Goal: Find contact information: Find contact information

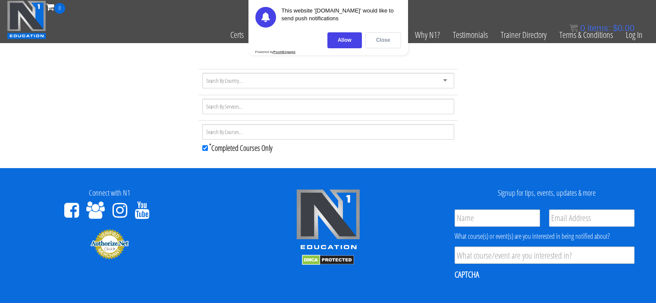
click at [386, 41] on div "Close" at bounding box center [383, 40] width 36 height 16
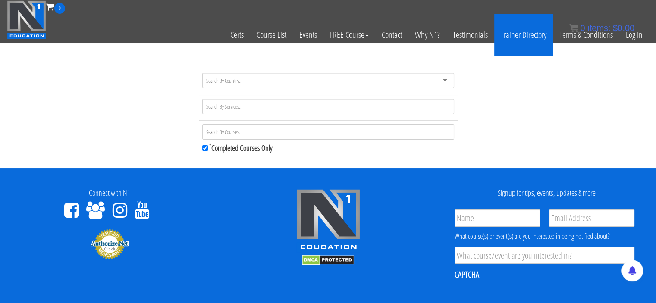
click at [515, 38] on link "Trainer Directory" at bounding box center [523, 35] width 59 height 42
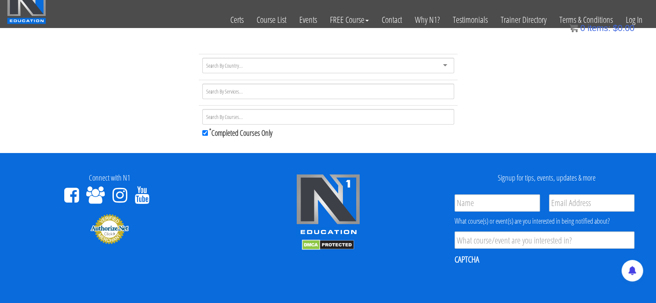
scroll to position [16, 0]
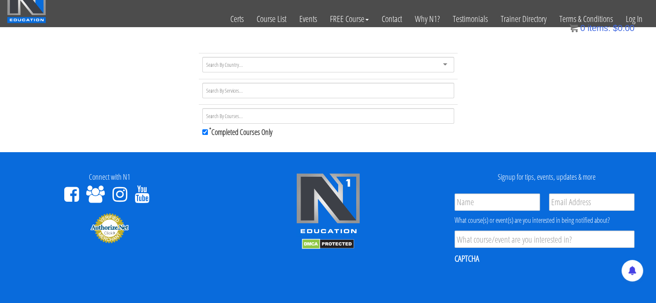
click at [243, 66] on input "select-one" at bounding box center [225, 65] width 38 height 8
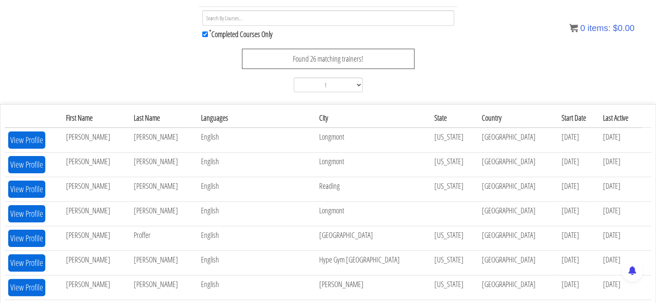
scroll to position [142, 0]
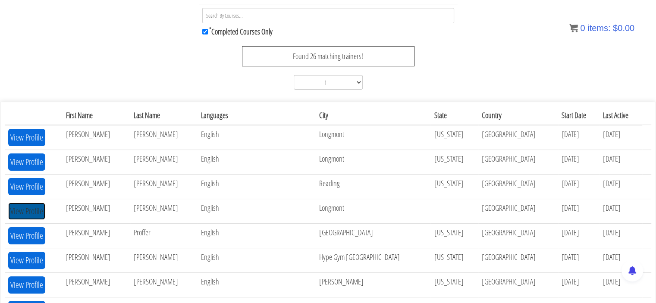
click at [34, 206] on button "View Profile" at bounding box center [26, 211] width 37 height 17
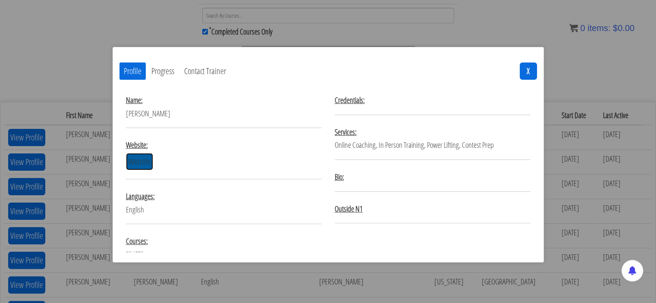
click at [146, 162] on link "Website" at bounding box center [139, 161] width 27 height 17
click at [528, 72] on button "X" at bounding box center [527, 71] width 17 height 17
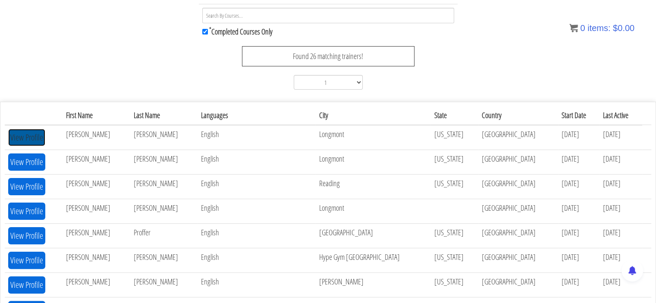
click at [19, 136] on button "View Profile" at bounding box center [26, 137] width 37 height 17
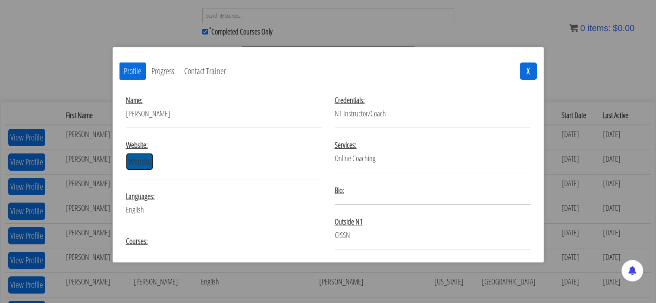
click at [146, 158] on link "Website" at bounding box center [139, 161] width 27 height 17
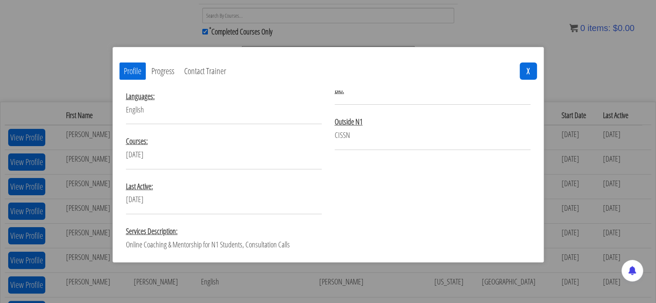
scroll to position [123, 0]
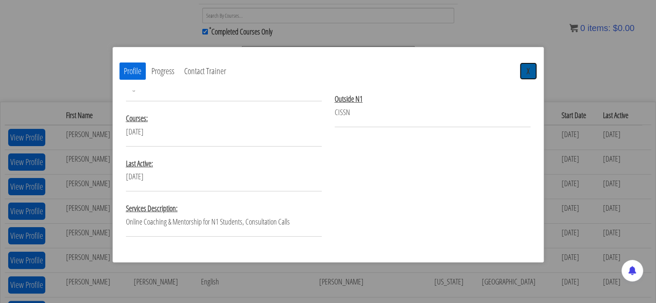
click at [528, 75] on button "X" at bounding box center [527, 71] width 17 height 17
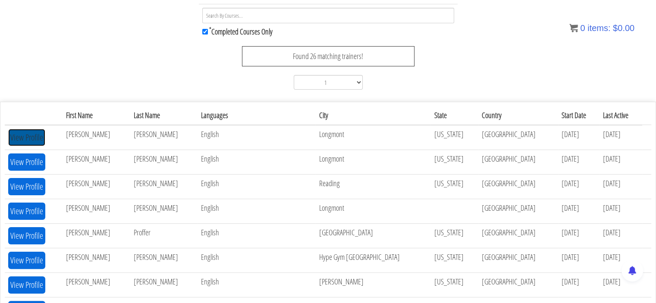
click at [30, 134] on button "View Profile" at bounding box center [26, 137] width 37 height 17
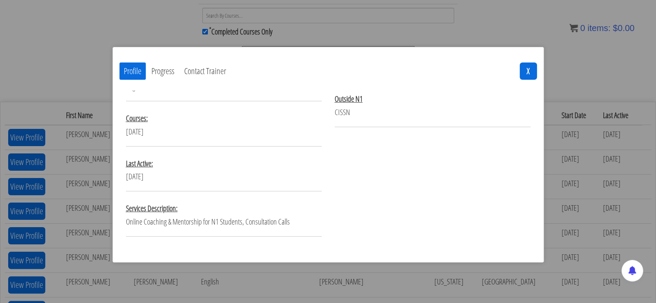
click at [164, 69] on button "Progress" at bounding box center [162, 71] width 31 height 17
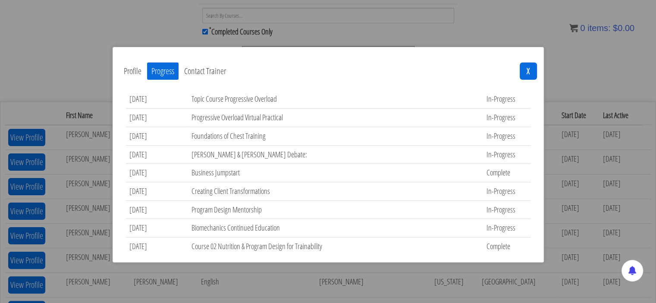
scroll to position [295, 0]
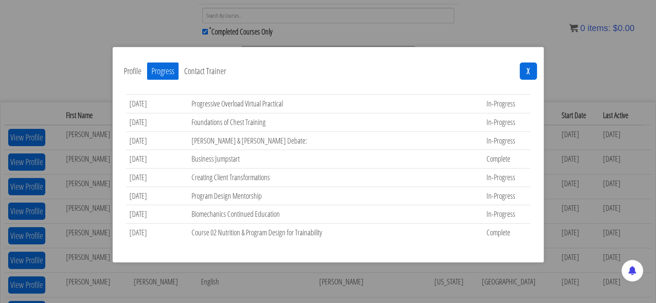
click at [198, 67] on button "Contact Trainer" at bounding box center [205, 71] width 50 height 17
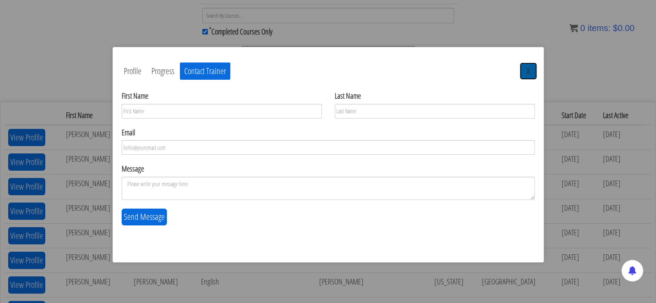
click at [529, 73] on button "X" at bounding box center [527, 71] width 17 height 17
